Goal: Transaction & Acquisition: Book appointment/travel/reservation

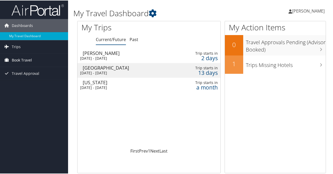
click at [20, 60] on span "Book Travel" at bounding box center [22, 59] width 20 height 13
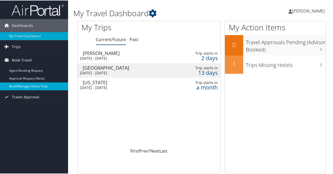
click at [20, 84] on link "Book/Manage Online Trips" at bounding box center [34, 86] width 68 height 8
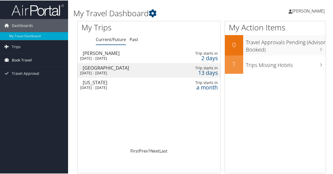
click at [24, 57] on span "Book Travel" at bounding box center [22, 59] width 20 height 13
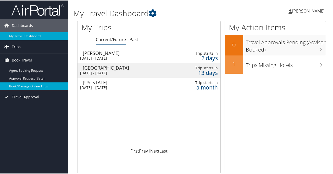
click at [25, 86] on link "Book/Manage Online Trips" at bounding box center [34, 86] width 68 height 8
